Goal: Task Accomplishment & Management: Manage account settings

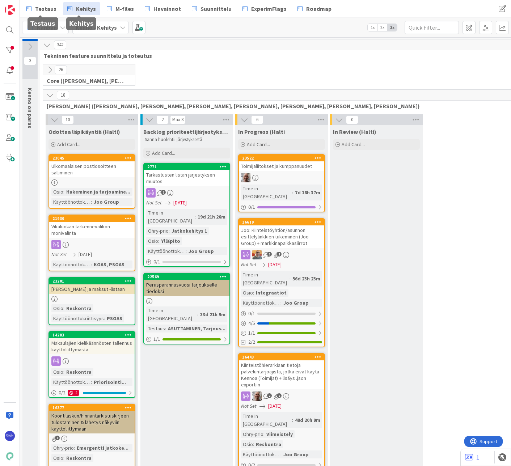
click at [47, 7] on span "Testaus" at bounding box center [45, 8] width 21 height 9
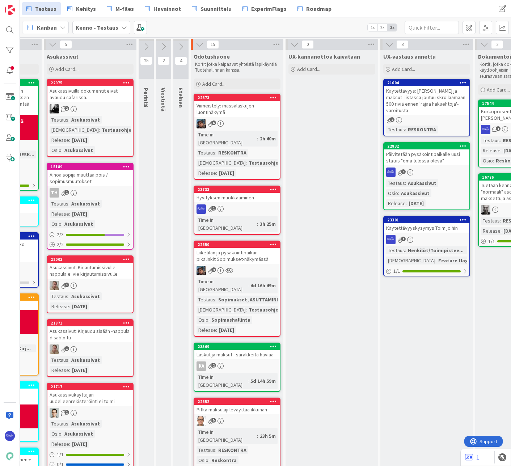
scroll to position [0, 201]
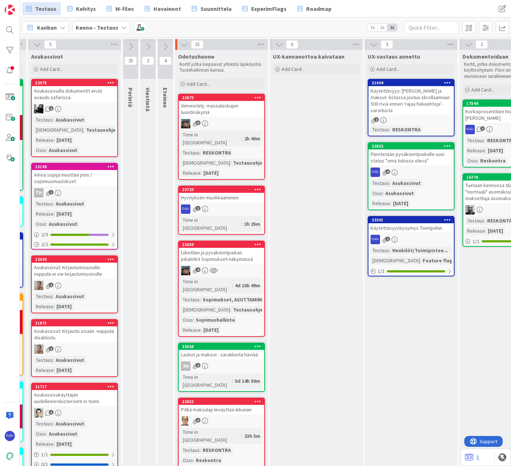
click at [225, 85] on div "Add Card..." at bounding box center [221, 83] width 87 height 11
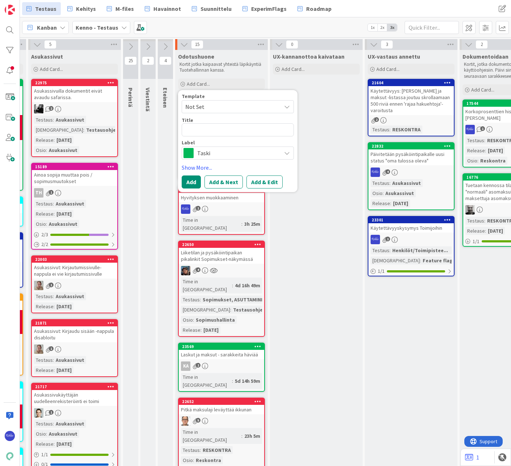
click at [227, 105] on span "Not Set" at bounding box center [230, 106] width 90 height 9
click at [227, 138] on span "Bugi" at bounding box center [243, 137] width 103 height 9
type textarea "x"
type textarea "Bugi"
drag, startPoint x: 214, startPoint y: 131, endPoint x: 183, endPoint y: 131, distance: 31.1
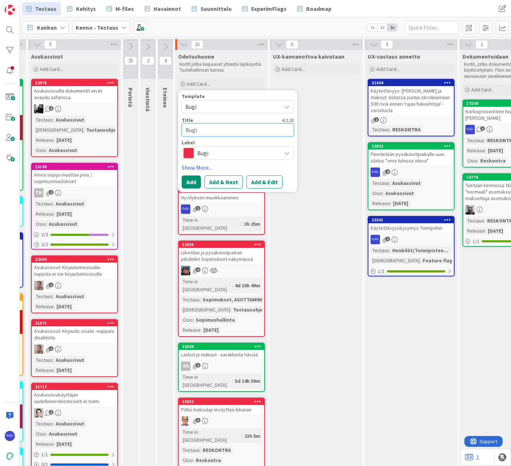
click at [183, 131] on textarea "Bugi" at bounding box center [238, 129] width 112 height 13
type textarea "x"
type textarea "K"
type textarea "x"
type textarea "Ko"
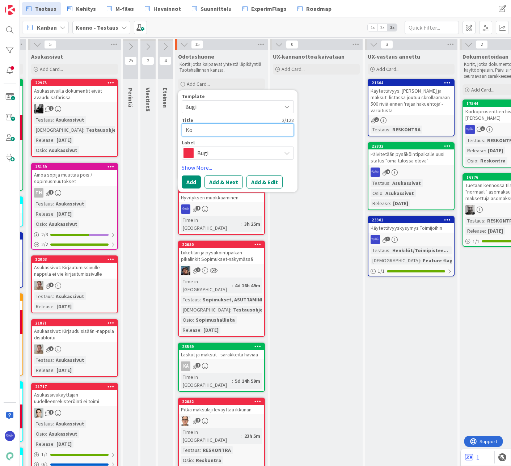
type textarea "x"
type textarea "Kor"
type textarea "x"
type textarea "Kork"
type textarea "x"
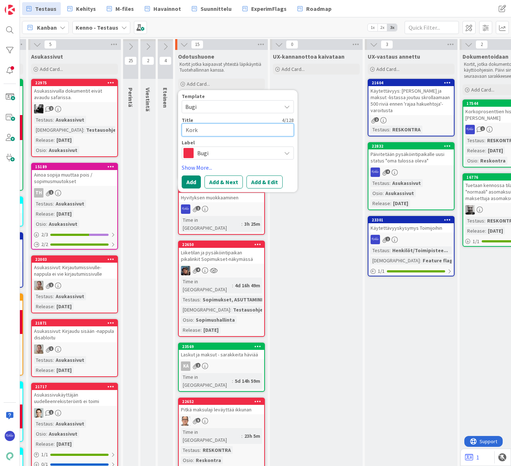
type textarea "Korko"
type textarea "x"
type textarea "Korkol"
type textarea "x"
type textarea "Korkola"
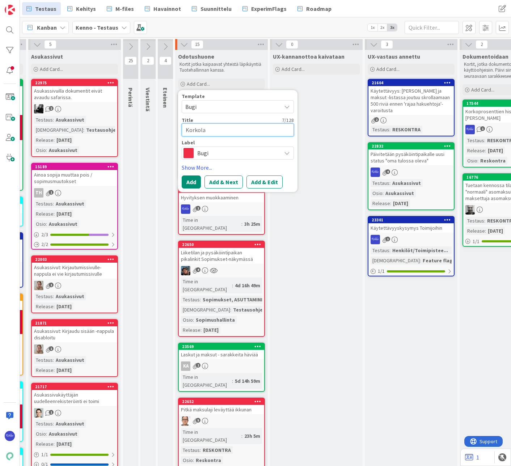
type textarea "x"
type textarea "Korkolask"
type textarea "x"
type textarea "Korkolasku"
type textarea "x"
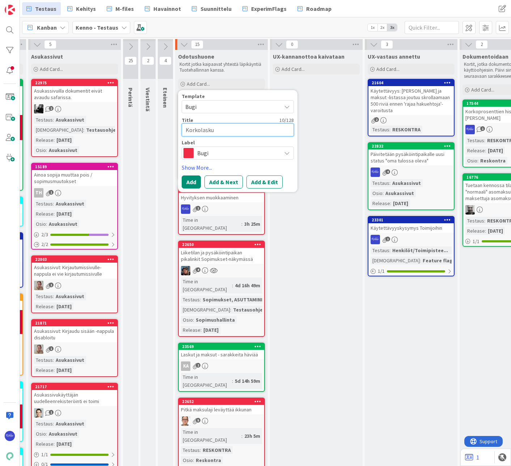
type textarea "Korkolasku"
type textarea "x"
type textarea "Korkolasku m"
type textarea "x"
type textarea "Korkolasku me"
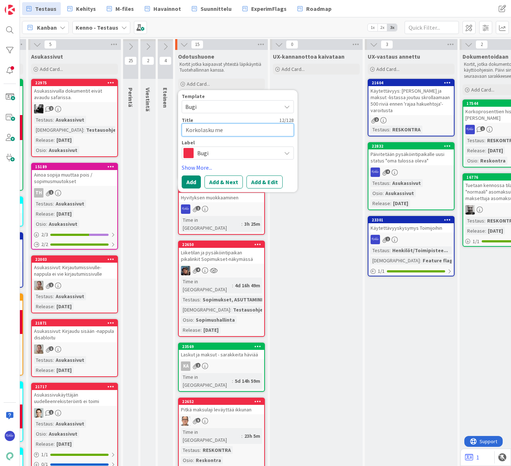
type textarea "x"
type textarea "Korkolasku men"
type textarea "x"
type textarea "Korkolasku mene"
type textarea "x"
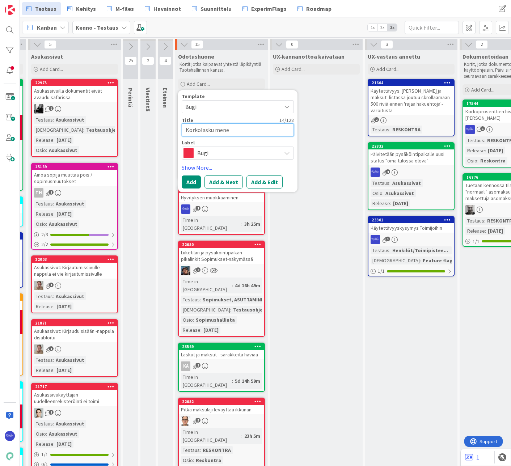
type textarea "Korkolasku menee"
type textarea "x"
type textarea "Korkolasku menee"
type textarea "x"
type textarea "Korkolasku menee v"
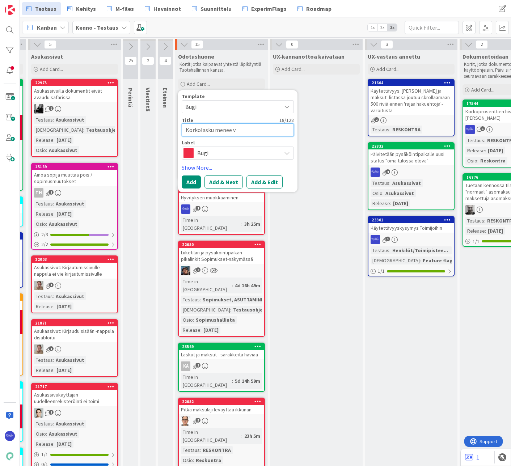
type textarea "x"
type textarea "Korkolasku menee vi"
type textarea "x"
type textarea "Korkolasku menee vir"
type textarea "x"
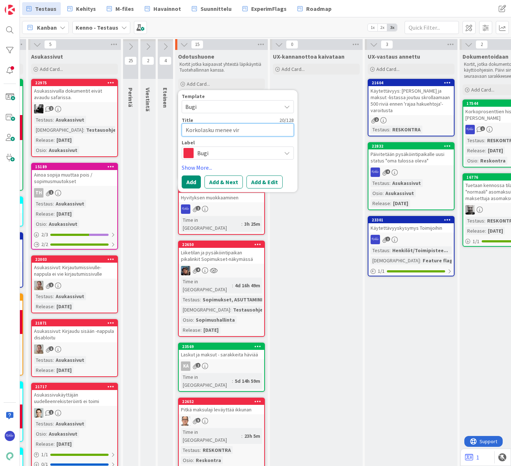
type textarea "Korkolasku menee virh"
type textarea "x"
type textarea "Korkolasku menee virhe"
type textarea "x"
type textarea "Korkolasku menee virhee"
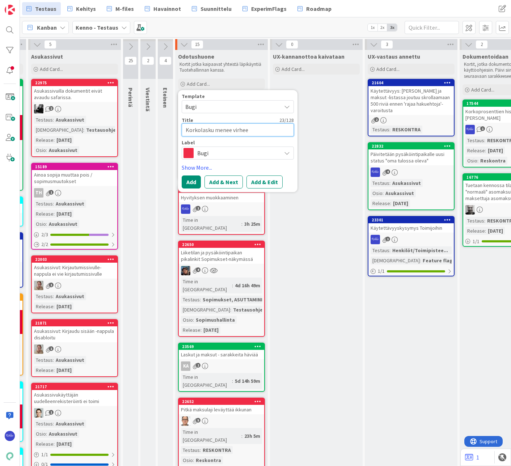
type textarea "x"
type textarea "Korkolasku menee virhees"
type textarea "x"
type textarea "Korkolasku menee virheese"
type textarea "x"
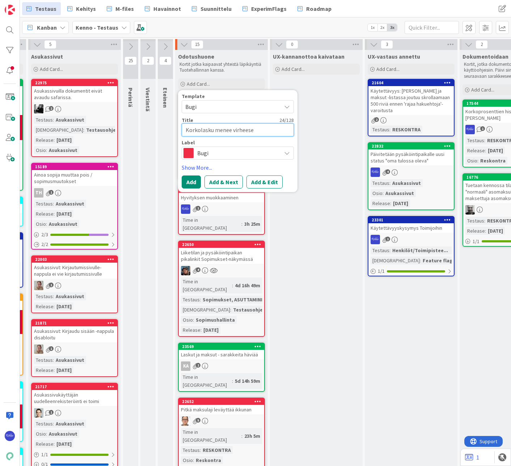
type textarea "Korkolasku menee virheesee"
type textarea "x"
type textarea "Korkolasku menee virheeseen"
type textarea "x"
type textarea "Korkolasku menee virheeseen,"
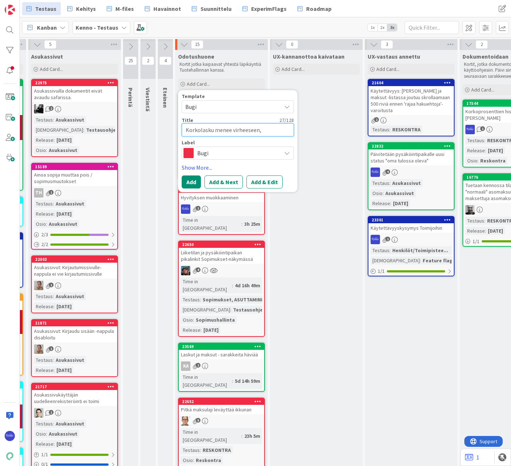
type textarea "x"
type textarea "Korkolasku menee virheeseen,"
type textarea "x"
type textarea "Korkolasku menee virheeseen, j"
type textarea "x"
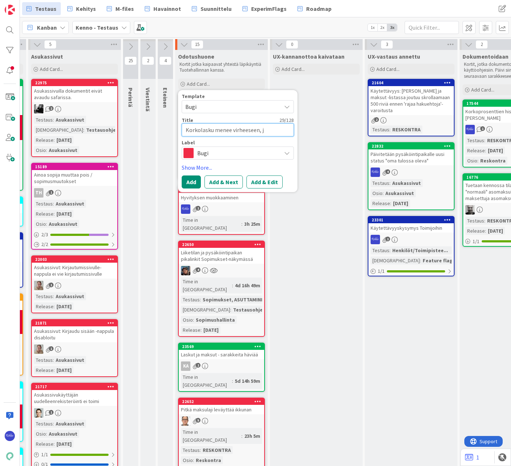
type textarea "Korkolasku menee virheeseen, jo"
type textarea "x"
type textarea "Korkolasku menee virheeseen, jos"
type textarea "x"
type textarea "Korkolasku menee virheeseen, jos"
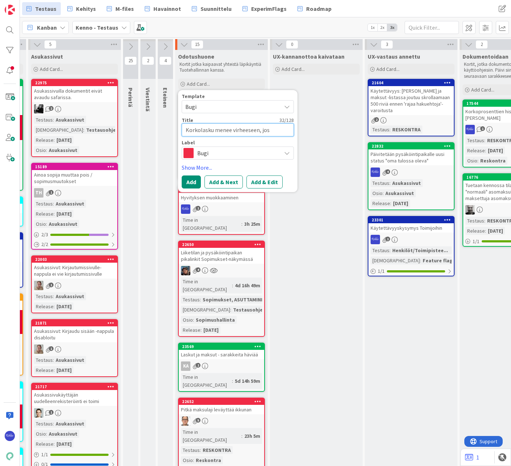
type textarea "x"
type textarea "Korkolasku menee virheeseen, [PERSON_NAME]"
type textarea "x"
type textarea "Korkolasku menee virheeseen, jos si"
type textarea "x"
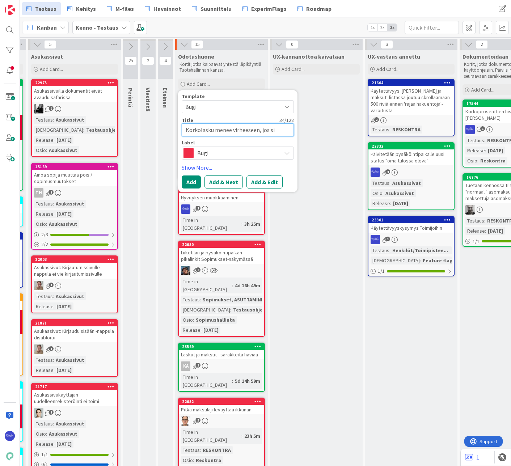
type textarea "Korkolasku menee virheeseen, jos sie"
type textarea "x"
type textarea "Korkolasku menee virheeseen, [PERSON_NAME]"
type textarea "x"
type textarea "Korkolasku menee virheeseen, [PERSON_NAME]"
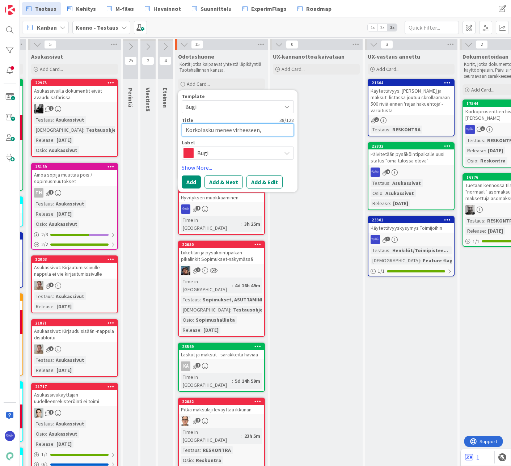
type textarea "x"
type textarea "Korkolasku menee virheeseen, jos siellä"
type textarea "x"
type textarea "Korkolasku menee virheeseen, jos siellä"
type textarea "x"
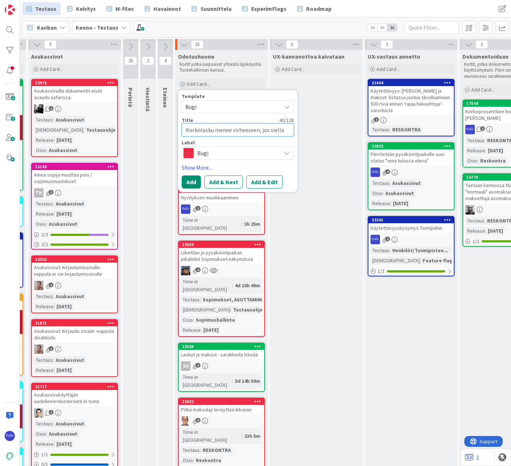
type textarea "Korkolasku menee virheeseen, jos siellä o"
type textarea "x"
type textarea "Korkolasku menee virheeseen, jos siellä on"
type textarea "x"
type textarea "Korkolasku menee virheeseen, jos siellä on"
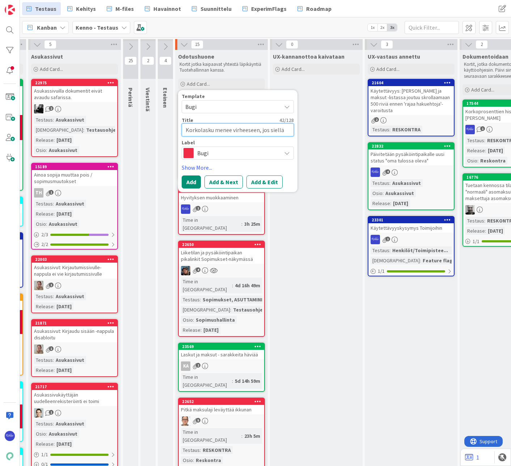
type textarea "x"
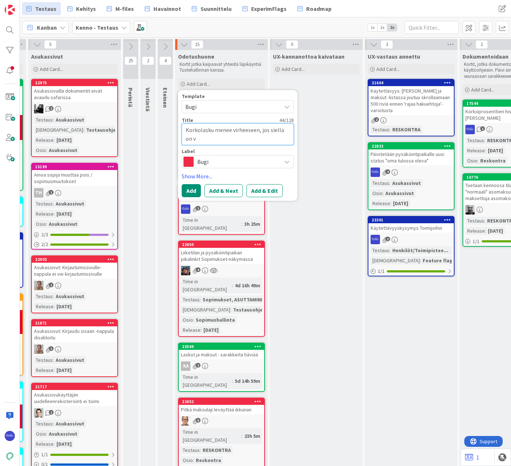
type textarea "Korkolasku menee virheeseen, jos siellä on vi"
type textarea "x"
type textarea "Korkolasku menee virheeseen, jos siellä on vii"
type textarea "x"
type textarea "Korkolasku menee virheeseen, jos siellä on viit"
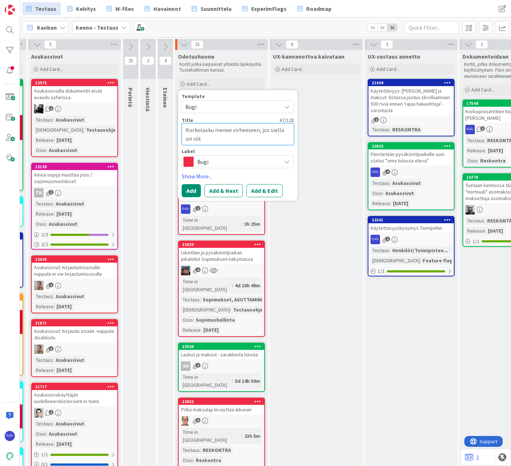
type textarea "x"
type textarea "Korkolasku menee virheeseen, jos siellä on viite"
click at [271, 188] on button "Add & Edit" at bounding box center [264, 190] width 36 height 13
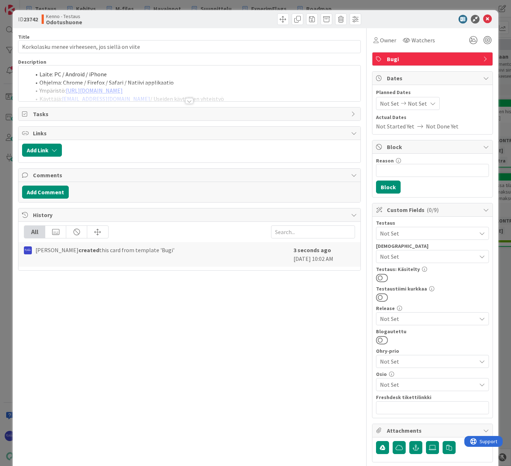
click at [188, 101] on div at bounding box center [189, 101] width 8 height 6
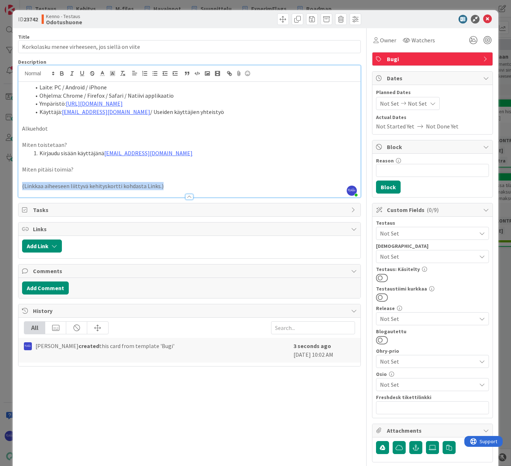
drag, startPoint x: 168, startPoint y: 188, endPoint x: 22, endPoint y: 186, distance: 145.7
click at [22, 186] on p "(Linkkaa aiheeseen liittyvä kehityskortti kohdasta Links.)" at bounding box center [189, 186] width 334 height 8
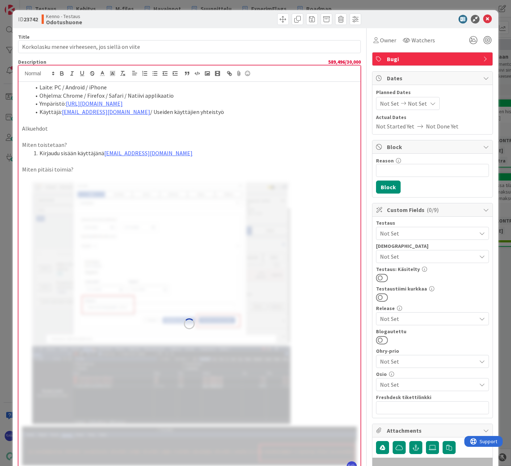
click at [89, 126] on p "Alkuehdot" at bounding box center [189, 128] width 334 height 8
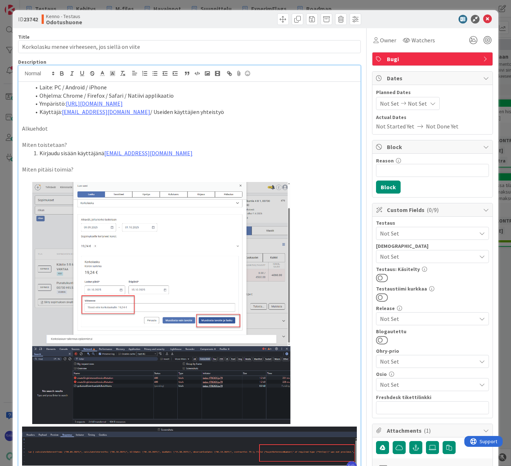
click at [73, 129] on p "Alkuehdot" at bounding box center [189, 128] width 334 height 8
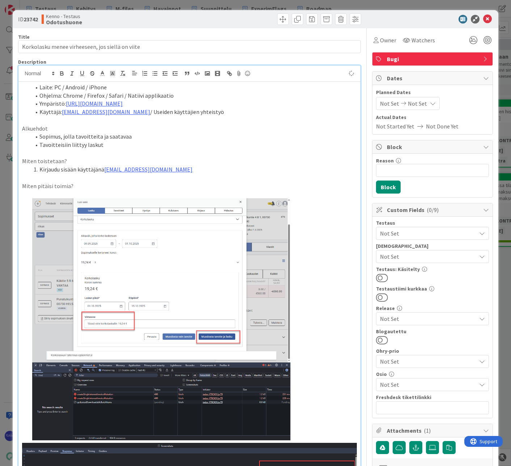
click at [199, 169] on li "Kirjaudu sisään käyttäjänä [EMAIL_ADDRESS][DOMAIN_NAME]" at bounding box center [193, 169] width 325 height 8
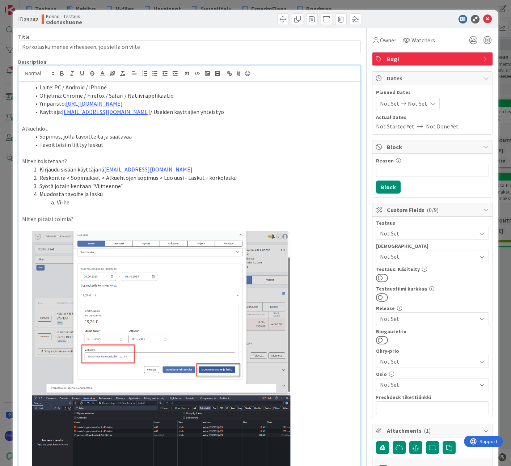
click at [82, 219] on p "Miten pitäisi toimia?" at bounding box center [189, 219] width 334 height 8
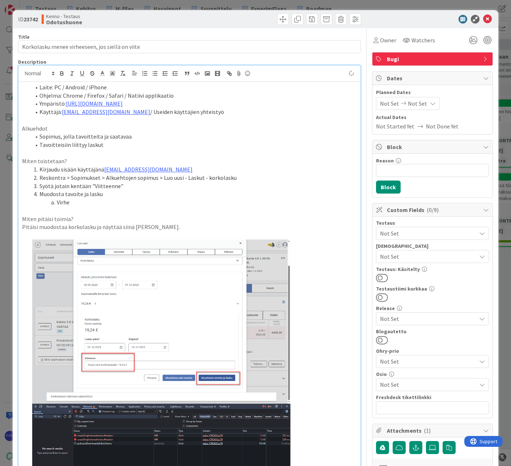
click at [409, 232] on span "Not Set" at bounding box center [428, 233] width 96 height 9
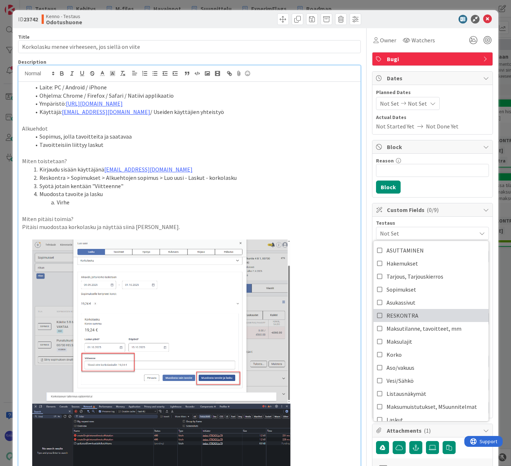
click at [420, 311] on link "RESKONTRA" at bounding box center [430, 315] width 115 height 13
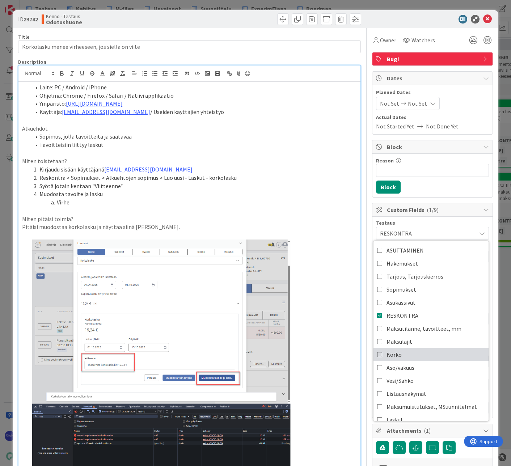
click at [423, 355] on link "Korko" at bounding box center [430, 354] width 115 height 13
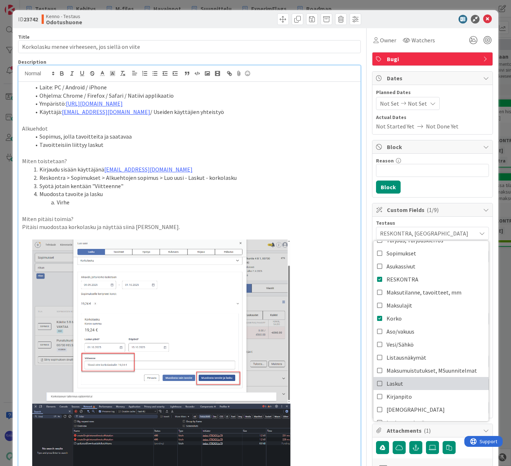
click at [410, 384] on link "Laskut" at bounding box center [430, 383] width 115 height 13
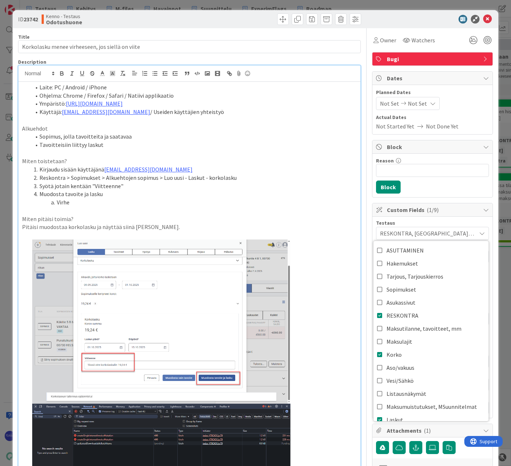
click at [288, 213] on p at bounding box center [189, 210] width 334 height 8
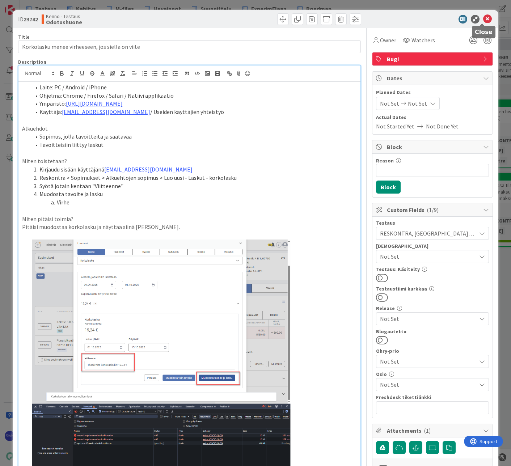
click at [483, 19] on icon at bounding box center [487, 19] width 9 height 9
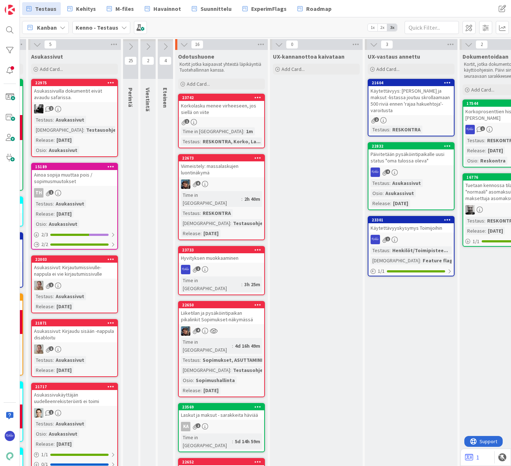
click at [256, 97] on icon at bounding box center [257, 97] width 7 height 5
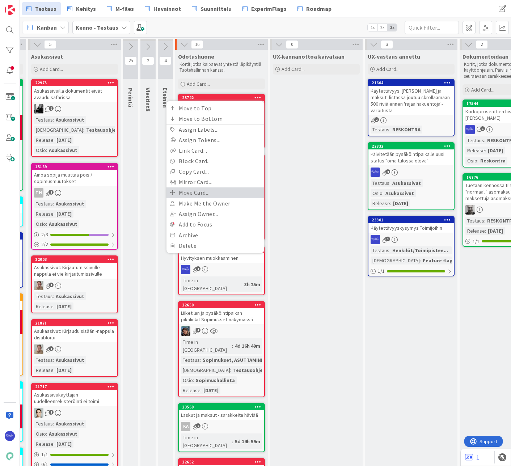
click at [204, 195] on link "Move Card..." at bounding box center [215, 192] width 98 height 10
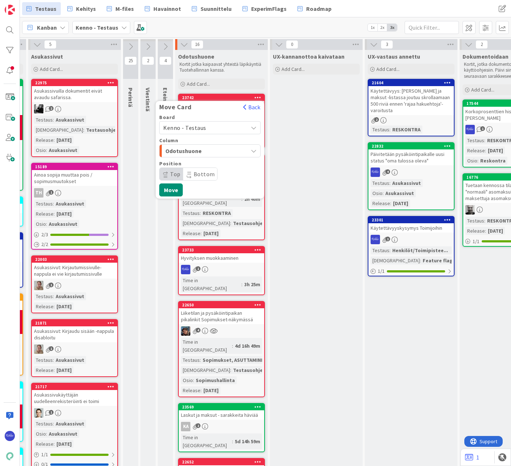
click at [202, 128] on span "Kenno - Testaus" at bounding box center [184, 127] width 43 height 7
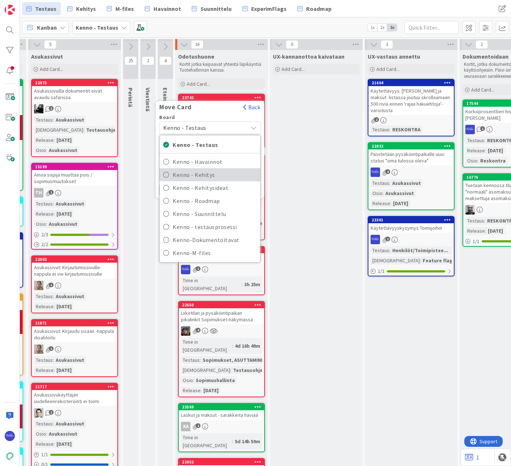
click at [209, 178] on span "Kenno - Kehitys" at bounding box center [215, 174] width 84 height 11
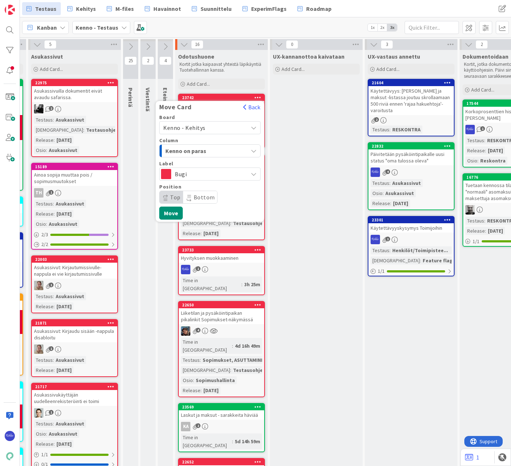
click at [229, 148] on div "Kenno on paras" at bounding box center [205, 151] width 84 height 12
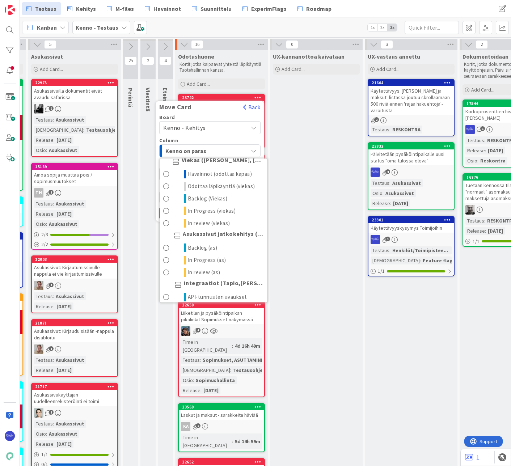
scroll to position [506, 0]
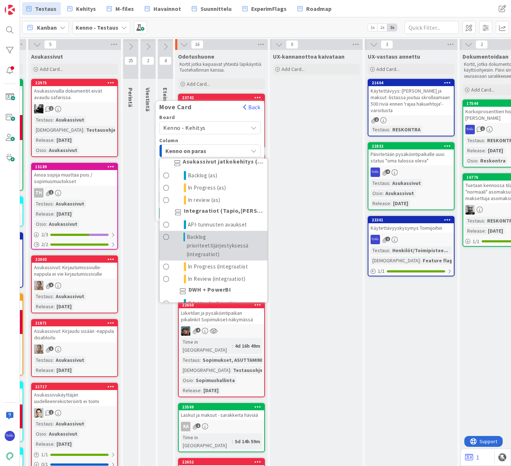
click at [224, 257] on span "Backlog prioriteettijärjestyksessä (integraatiot)" at bounding box center [225, 246] width 77 height 26
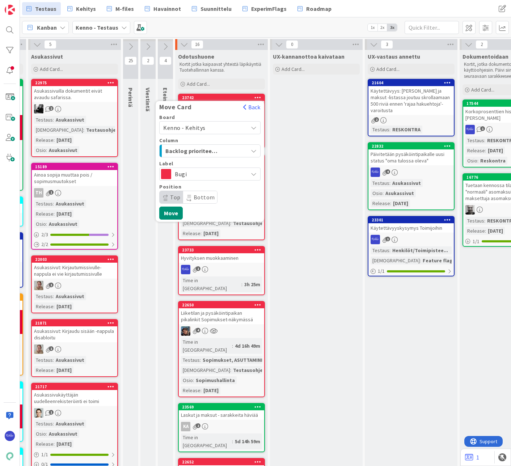
click at [256, 108] on button "Back" at bounding box center [252, 107] width 18 height 8
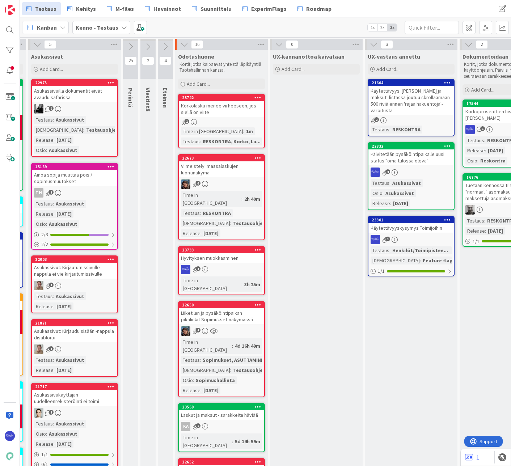
click at [235, 115] on div "Korkolasku menee virheeseen, jos siellä on viite" at bounding box center [221, 109] width 85 height 16
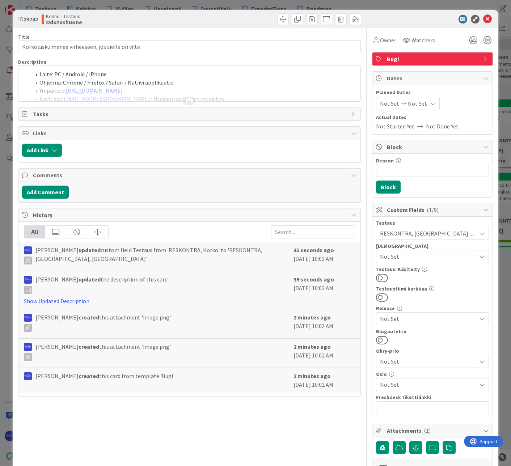
click at [386, 38] on span "Owner" at bounding box center [388, 40] width 16 height 9
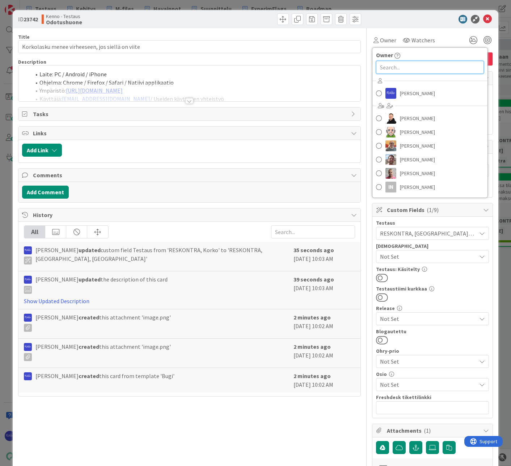
click at [392, 66] on input "text" at bounding box center [430, 67] width 108 height 13
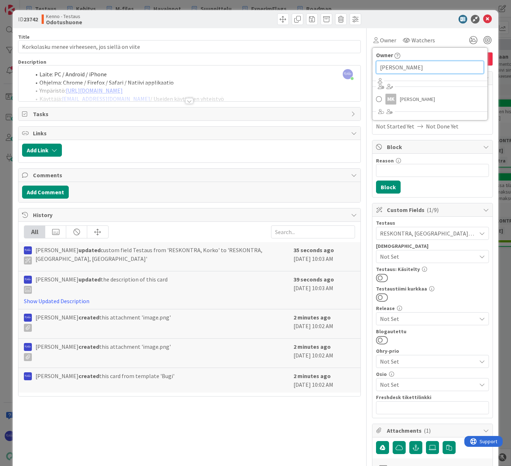
type input "[PERSON_NAME]"
click at [422, 102] on span "[PERSON_NAME]" at bounding box center [417, 99] width 35 height 11
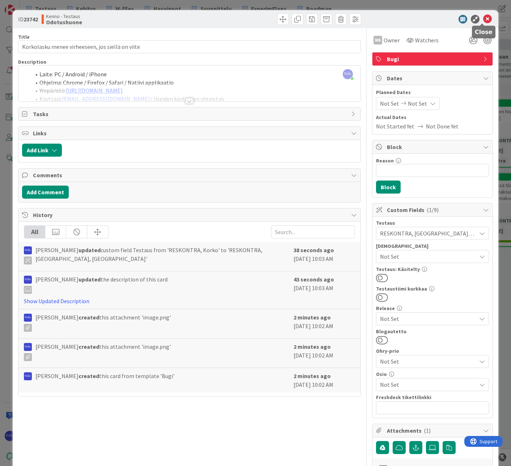
click at [483, 17] on icon at bounding box center [487, 19] width 9 height 9
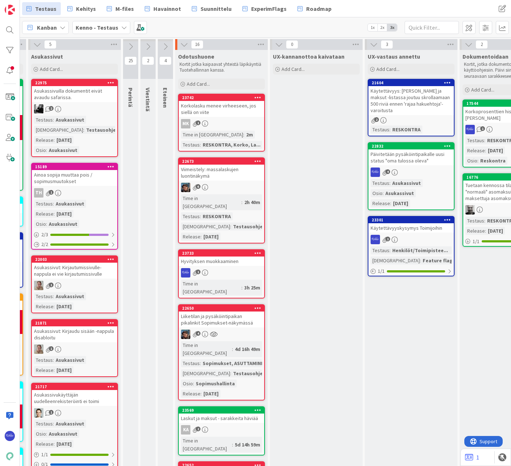
click at [254, 99] on div at bounding box center [257, 97] width 13 height 5
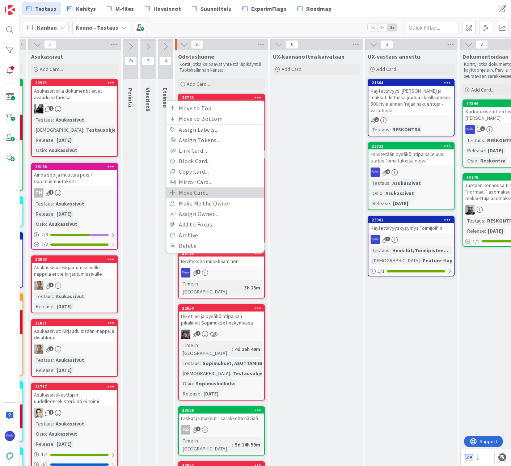
click at [225, 191] on link "Move Card..." at bounding box center [215, 192] width 98 height 10
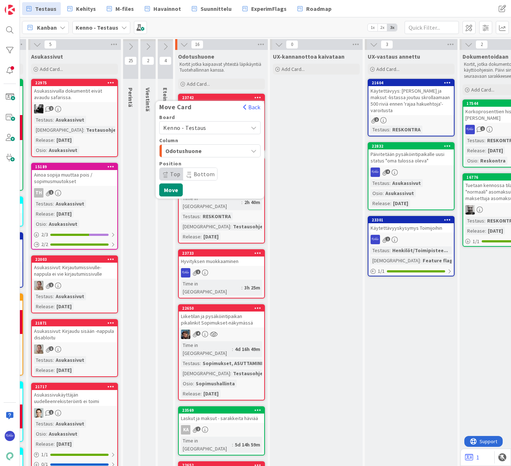
click at [214, 129] on span "Kenno - Testaus" at bounding box center [203, 128] width 81 height 10
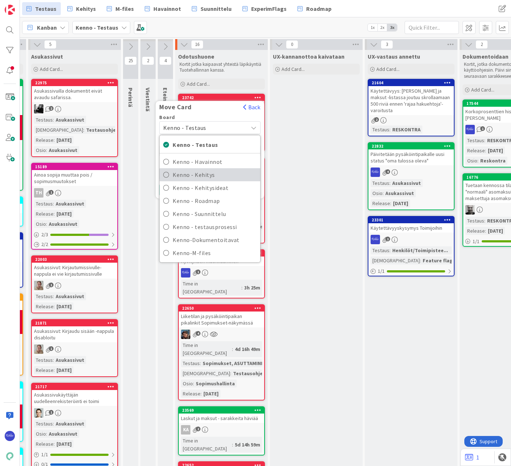
click at [220, 169] on span "Kenno - Kehitys" at bounding box center [215, 174] width 84 height 11
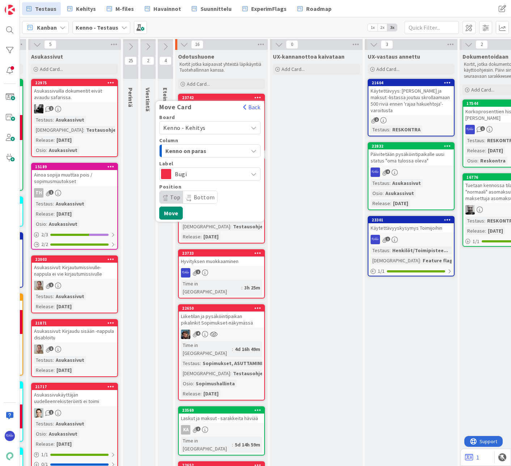
click at [222, 151] on div "Kenno on paras" at bounding box center [205, 151] width 84 height 12
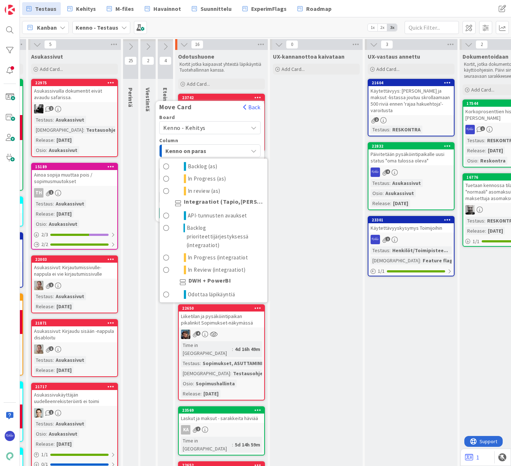
scroll to position [542, 0]
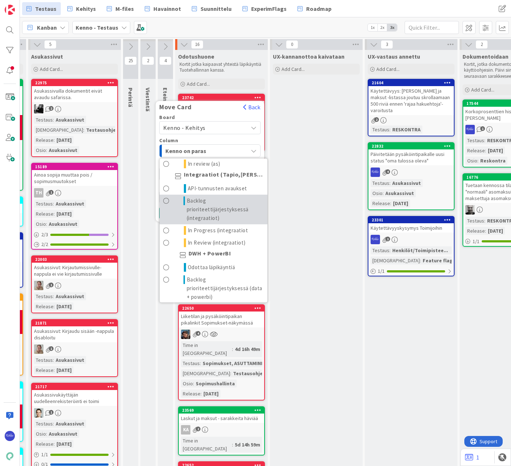
click at [237, 221] on span "Backlog prioriteettijärjestyksessä (integraatiot)" at bounding box center [225, 209] width 77 height 26
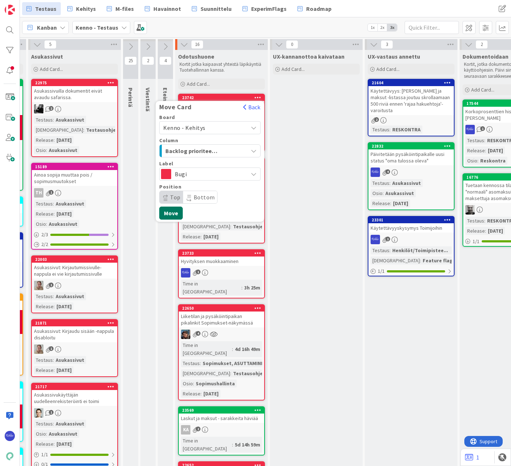
click at [169, 213] on button "Move" at bounding box center [171, 212] width 24 height 13
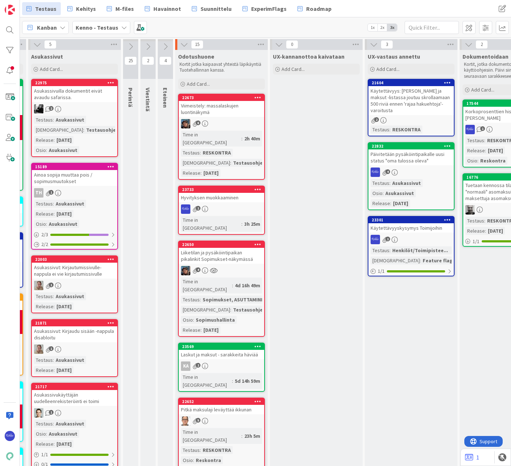
click at [85, 8] on span "Kehitys" at bounding box center [86, 8] width 20 height 9
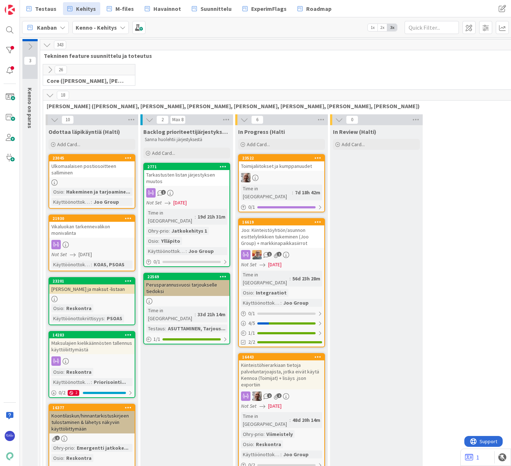
click at [53, 119] on icon at bounding box center [55, 120] width 8 height 8
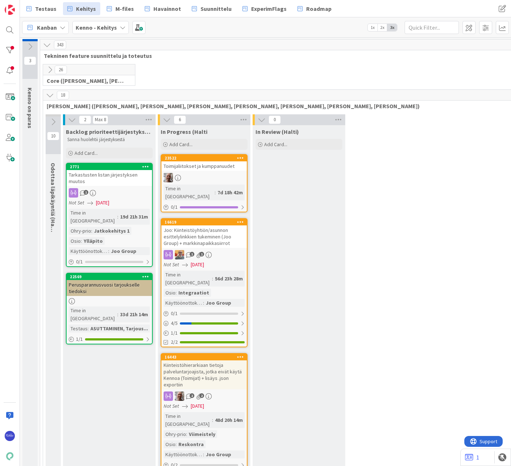
click at [49, 96] on icon at bounding box center [50, 95] width 8 height 8
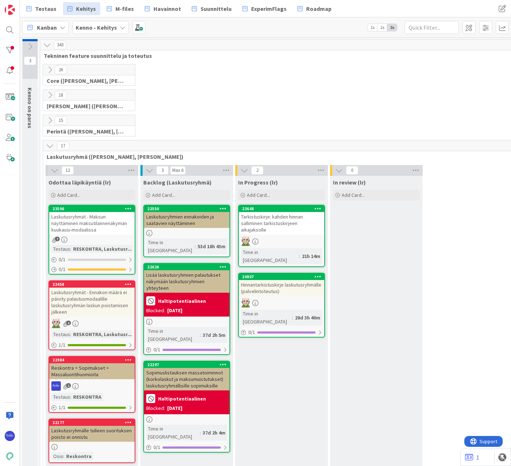
click at [49, 146] on icon at bounding box center [50, 146] width 8 height 8
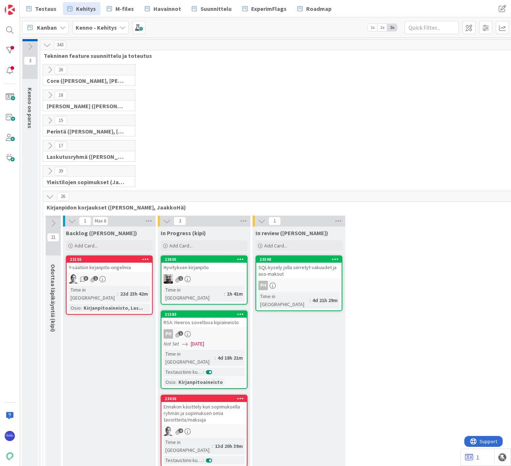
click at [48, 195] on icon at bounding box center [50, 196] width 8 height 8
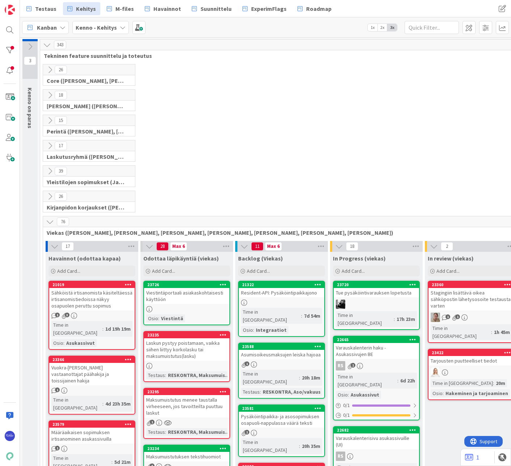
click at [49, 220] on icon at bounding box center [50, 222] width 8 height 8
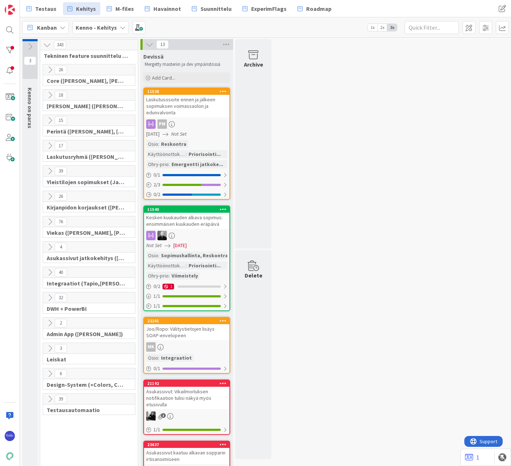
click at [50, 272] on icon at bounding box center [50, 272] width 8 height 8
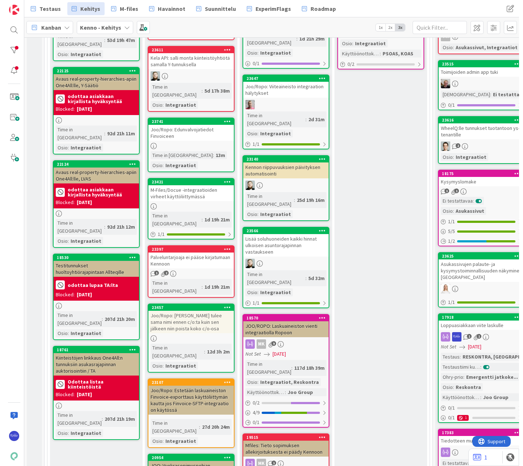
scroll to position [615, 0]
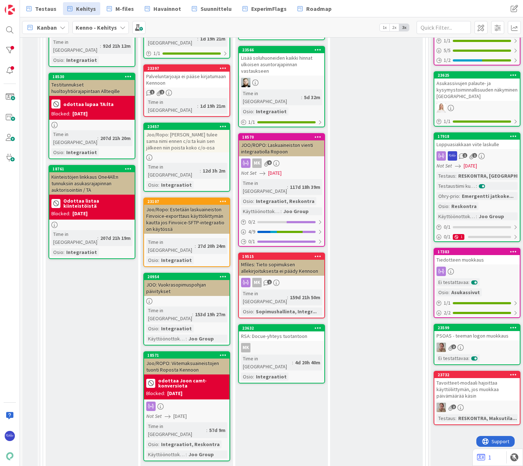
click at [468, 163] on span "[DATE]" at bounding box center [469, 166] width 13 height 8
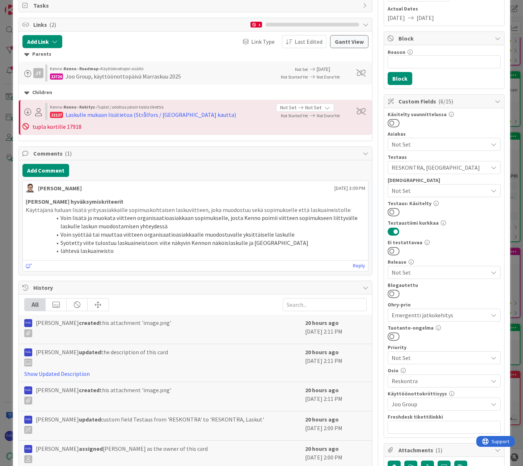
click at [440, 186] on span "Not Set" at bounding box center [439, 190] width 96 height 9
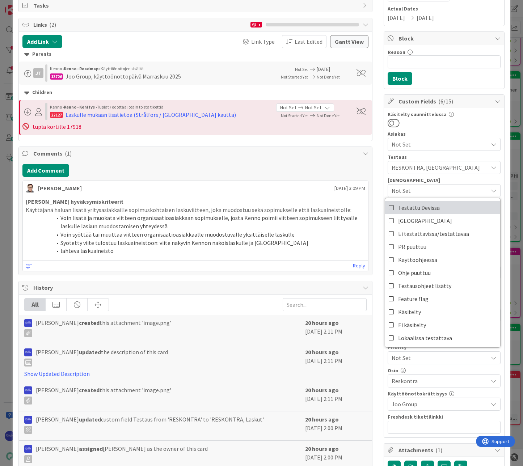
click at [440, 208] on link "Testattu Devissä" at bounding box center [442, 207] width 115 height 13
click at [452, 130] on div "Käsitelty suunnittelussa Asiakas Not Set Testaus RESKONTRA, Laskut Testaushuomi…" at bounding box center [443, 273] width 113 height 322
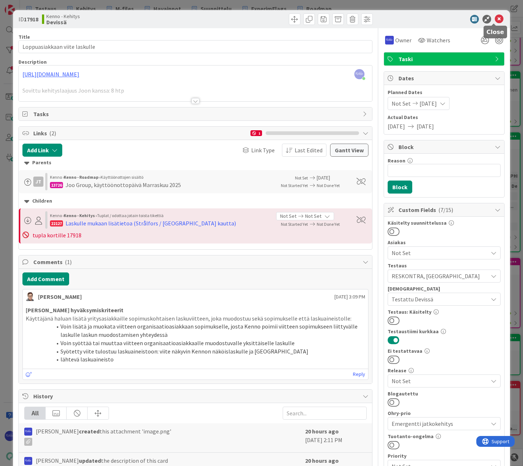
click at [494, 20] on icon at bounding box center [498, 19] width 9 height 9
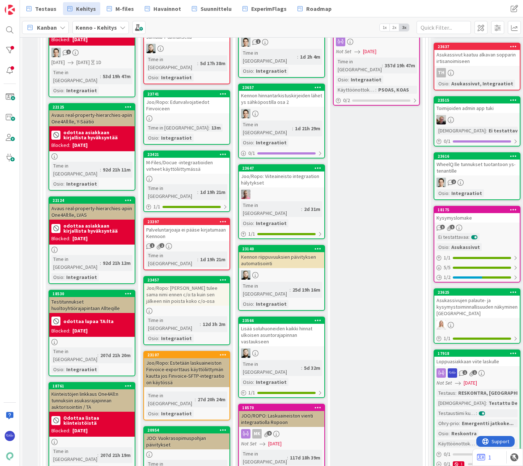
scroll to position [542, 0]
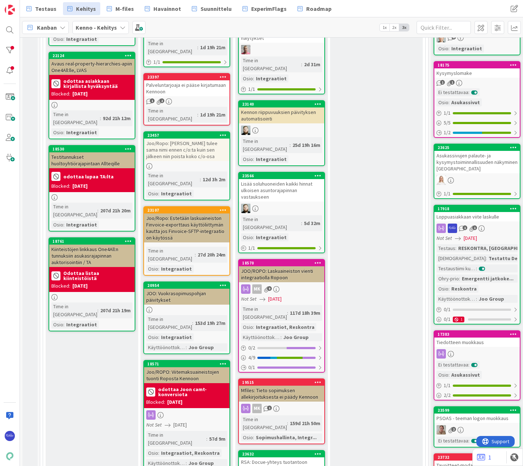
click at [474, 237] on span "[DATE]" at bounding box center [469, 238] width 13 height 8
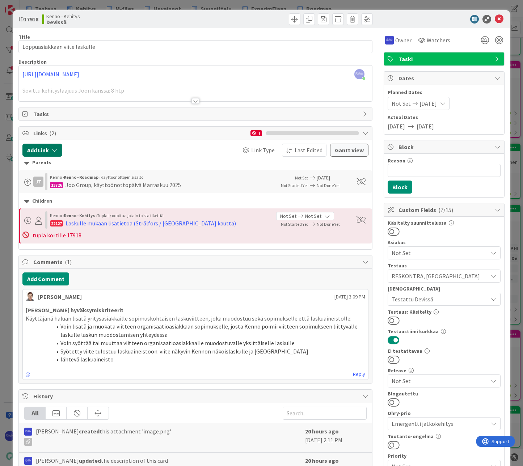
click at [56, 150] on icon "button" at bounding box center [55, 150] width 6 height 6
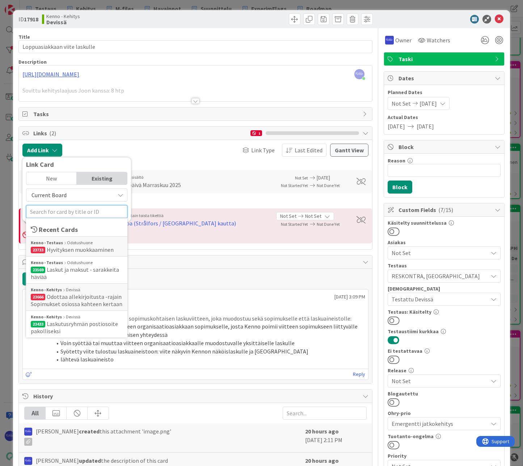
click at [67, 210] on input "text" at bounding box center [76, 211] width 101 height 13
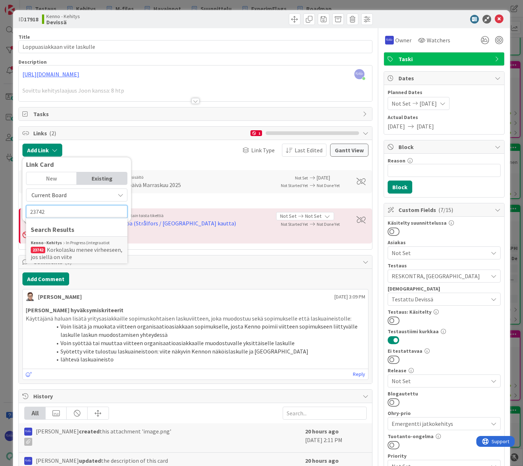
type input "23742"
click at [77, 245] on div "Kenno - Kehitys In Progress (integraatiot" at bounding box center [77, 242] width 92 height 7
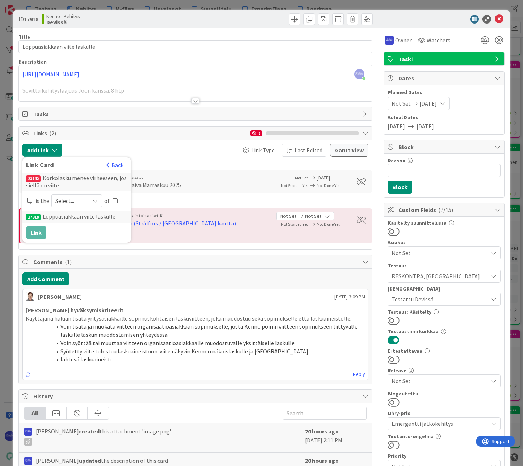
click at [82, 198] on span "Select..." at bounding box center [70, 201] width 30 height 10
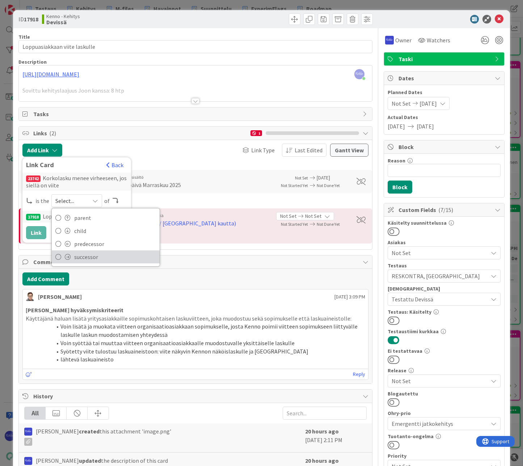
click at [94, 255] on span "successor" at bounding box center [115, 256] width 82 height 11
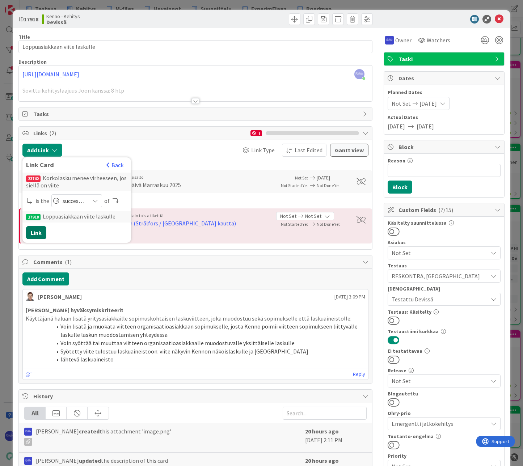
click at [39, 232] on button "Link" at bounding box center [36, 232] width 20 height 13
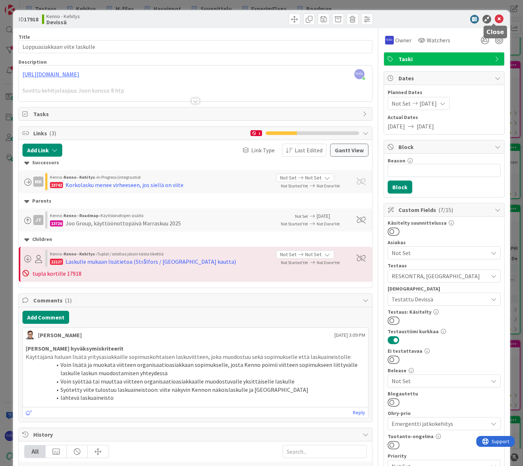
click at [494, 19] on icon at bounding box center [498, 19] width 9 height 9
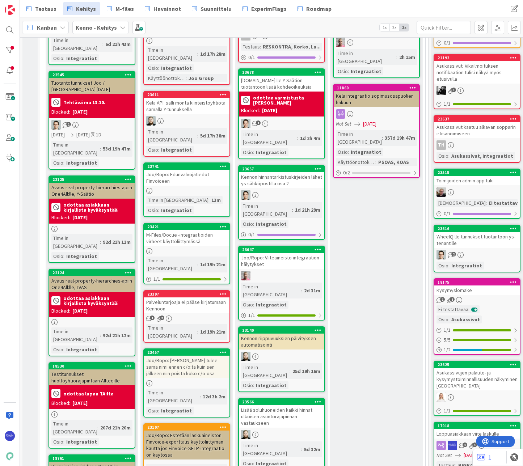
scroll to position [145, 0]
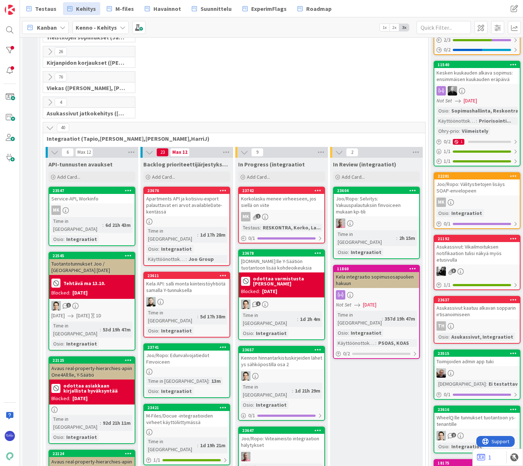
click at [284, 205] on div "Korkolasku menee virheeseen, jos siellä on viite" at bounding box center [281, 202] width 85 height 16
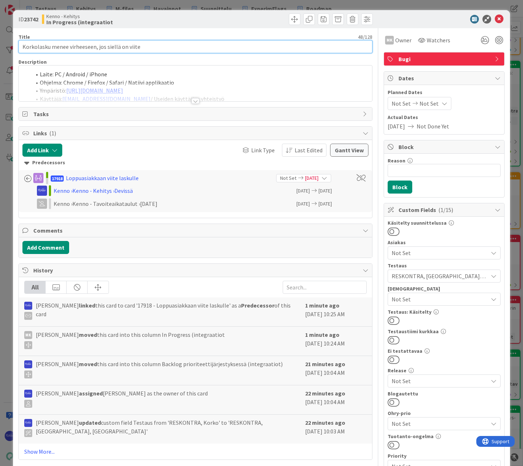
click at [142, 47] on input "Korkolasku menee virheeseen, jos siellä on viite" at bounding box center [195, 46] width 354 height 13
type input "Korkolasku menee virheeseen, jos siellä on viitteenne"
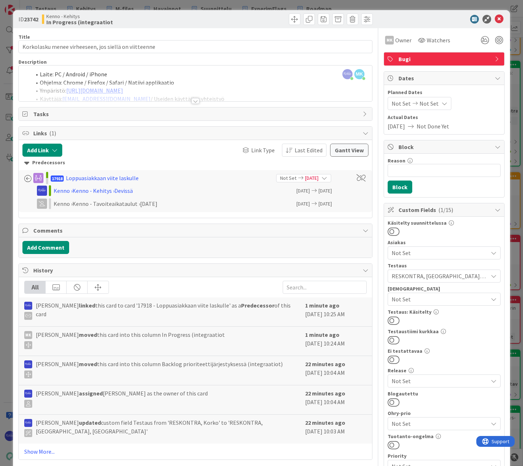
click at [256, 26] on div "ID 23742 Kenno - Kehitys In Progress (integraatiot" at bounding box center [261, 19] width 497 height 18
click at [191, 102] on div at bounding box center [195, 101] width 8 height 6
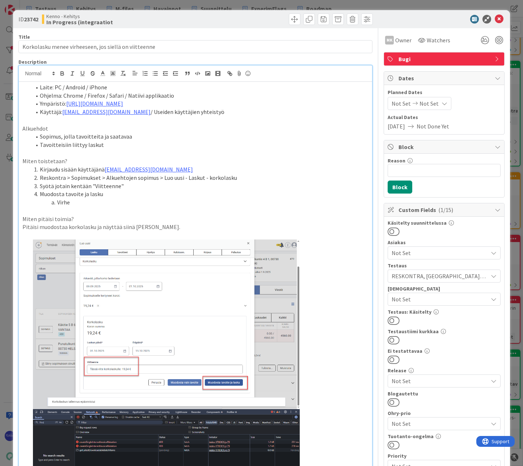
click at [150, 226] on p "Pitäisi muodostaa korkolasku ja näyttää siinä [PERSON_NAME]." at bounding box center [195, 227] width 346 height 8
drag, startPoint x: 162, startPoint y: 227, endPoint x: 153, endPoint y: 226, distance: 9.1
click at [153, 226] on p "Pitäisi muodostaa korkolasku ja näyttää siinä annettu viiteteksti." at bounding box center [195, 227] width 346 height 8
click at [169, 229] on p "Pitäisi muodostaa korkolasku ja näyttää siinä annettu Viitteene-teksti." at bounding box center [195, 227] width 346 height 8
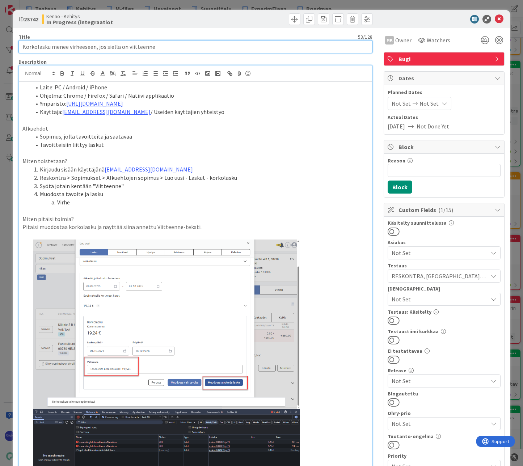
drag, startPoint x: 126, startPoint y: 48, endPoint x: 161, endPoint y: 44, distance: 35.3
click at [161, 44] on input "Korkolasku menee virheeseen, jos siellä on viitteenne" at bounding box center [195, 46] width 354 height 13
type input "Korkolasku menee virheeseen, jos siellä on "Viitteenne"-tekstiä"
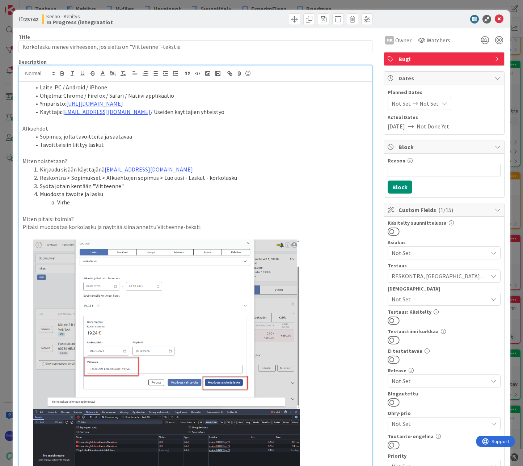
click at [290, 200] on li "Virhe" at bounding box center [199, 202] width 337 height 8
click at [494, 20] on icon at bounding box center [498, 19] width 9 height 9
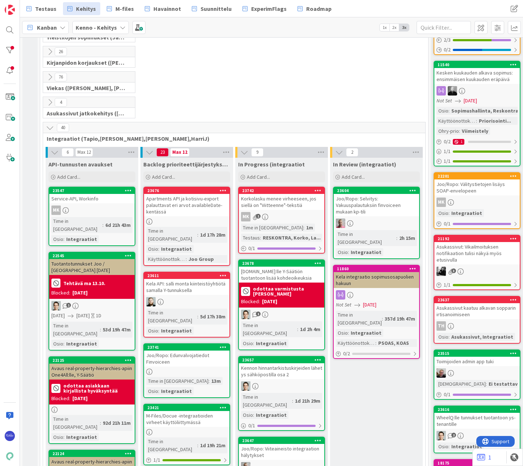
click at [272, 216] on div "MK 1" at bounding box center [281, 216] width 85 height 9
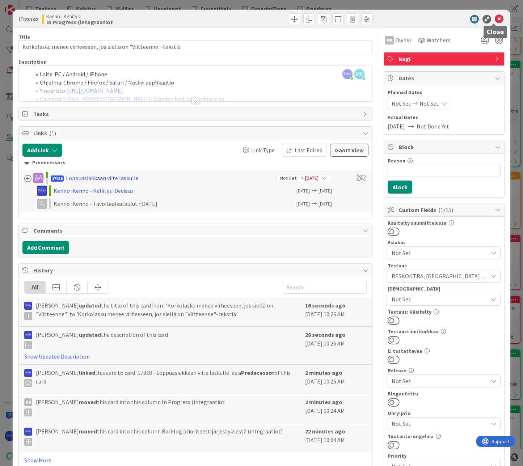
click at [496, 18] on icon at bounding box center [498, 19] width 9 height 9
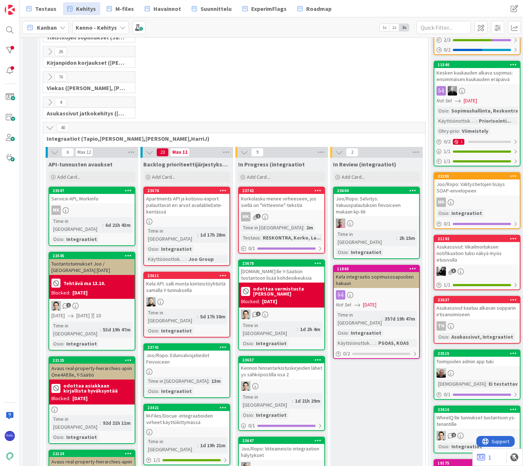
click at [283, 91] on div "76 Viekas ([PERSON_NAME], [PERSON_NAME], [PERSON_NAME], [PERSON_NAME], [PERSON_…" at bounding box center [234, 83] width 385 height 25
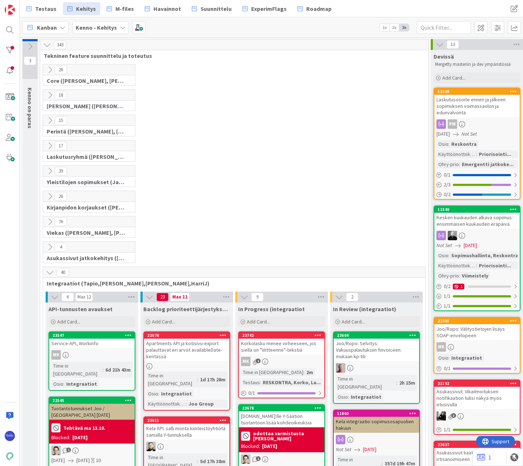
click at [50, 95] on icon at bounding box center [50, 95] width 8 height 8
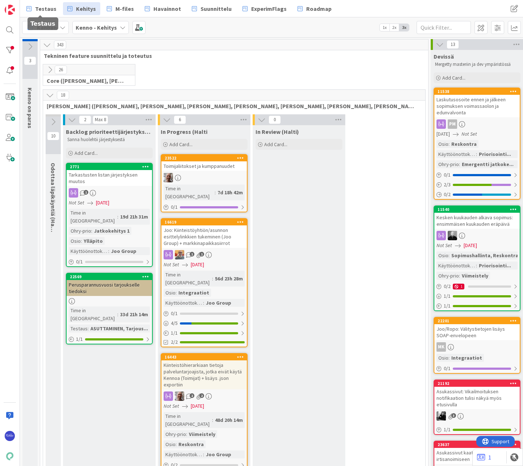
click at [42, 13] on link "Testaus" at bounding box center [41, 8] width 39 height 13
